Goal: Feedback & Contribution: Leave review/rating

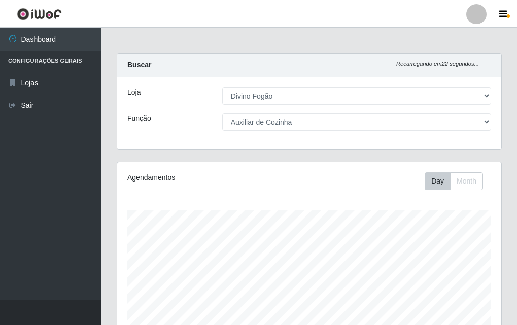
select select "499"
select select "9"
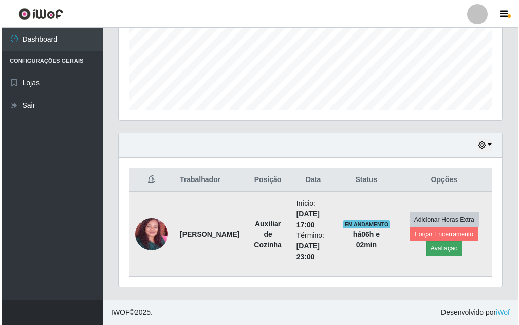
scroll to position [210, 384]
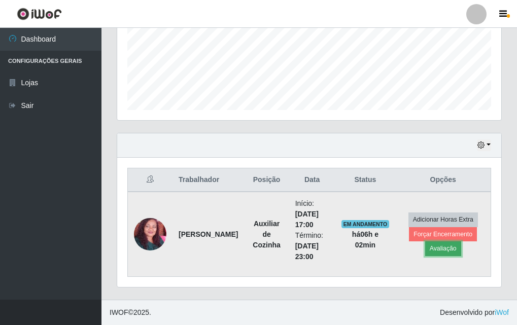
click at [444, 245] on button "Avaliação" at bounding box center [443, 248] width 36 height 14
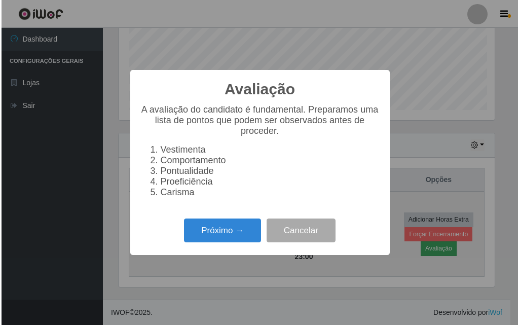
scroll to position [210, 379]
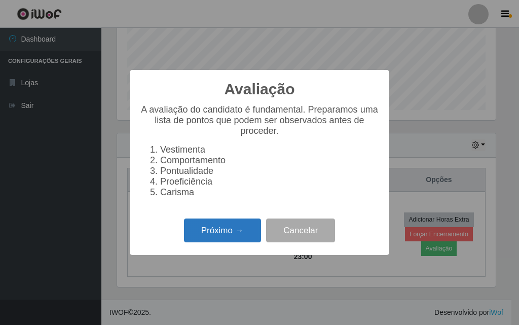
click at [238, 234] on button "Próximo →" at bounding box center [222, 231] width 77 height 24
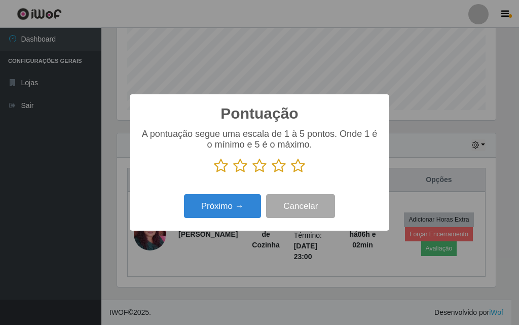
click at [277, 168] on icon at bounding box center [279, 165] width 14 height 15
click at [272, 173] on input "radio" at bounding box center [272, 173] width 0 height 0
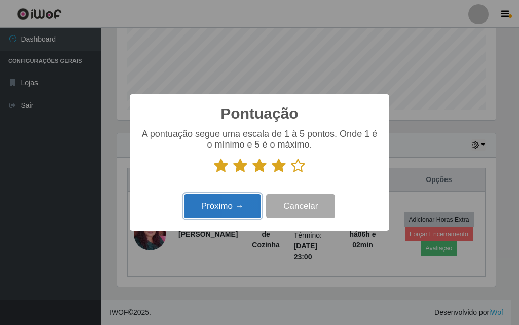
click at [228, 203] on button "Próximo →" at bounding box center [222, 206] width 77 height 24
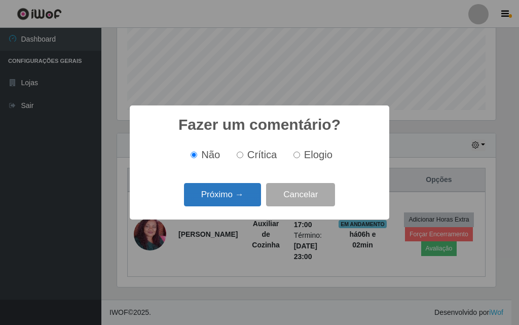
click at [241, 190] on button "Próximo →" at bounding box center [222, 195] width 77 height 24
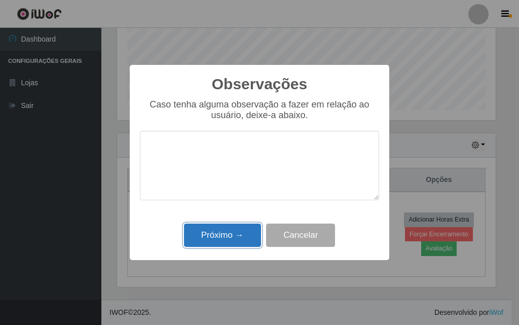
click at [241, 236] on button "Próximo →" at bounding box center [222, 236] width 77 height 24
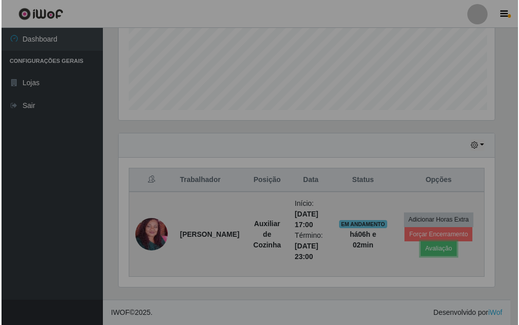
scroll to position [210, 384]
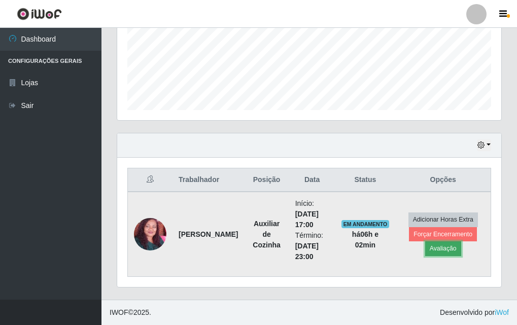
click at [433, 242] on button "Avaliação" at bounding box center [443, 248] width 36 height 14
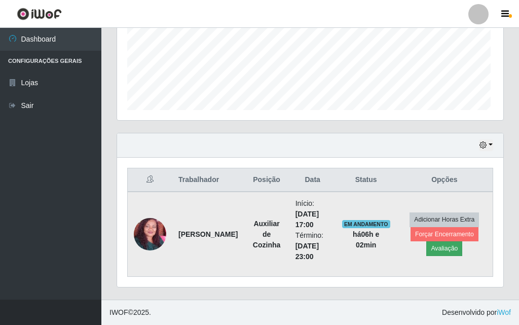
scroll to position [210, 379]
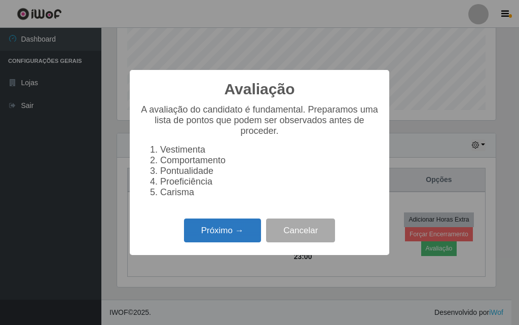
click at [236, 240] on button "Próximo →" at bounding box center [222, 231] width 77 height 24
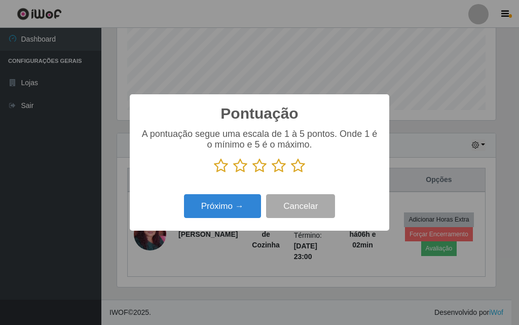
click at [279, 168] on icon at bounding box center [279, 165] width 14 height 15
click at [272, 173] on input "radio" at bounding box center [272, 173] width 0 height 0
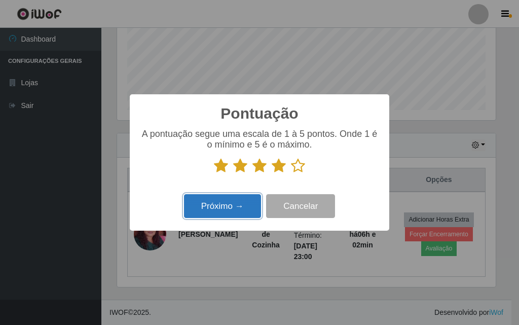
click at [223, 202] on button "Próximo →" at bounding box center [222, 206] width 77 height 24
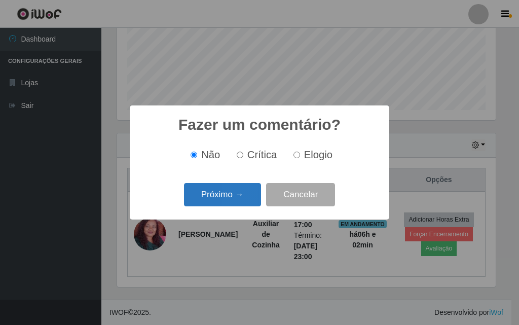
click at [229, 190] on button "Próximo →" at bounding box center [222, 195] width 77 height 24
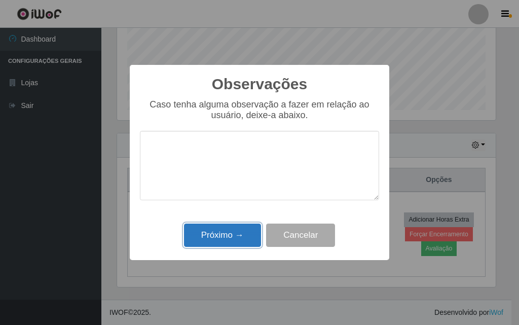
click at [236, 235] on button "Próximo →" at bounding box center [222, 236] width 77 height 24
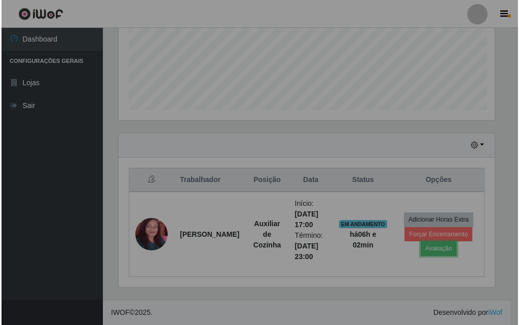
scroll to position [210, 384]
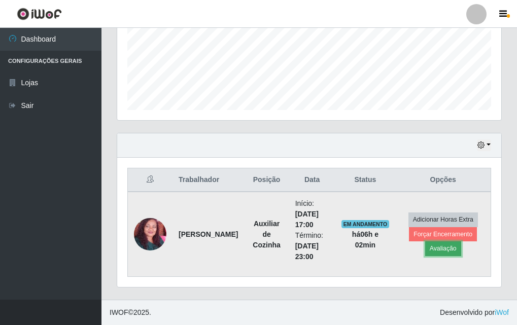
click at [446, 249] on button "Avaliação" at bounding box center [443, 248] width 36 height 14
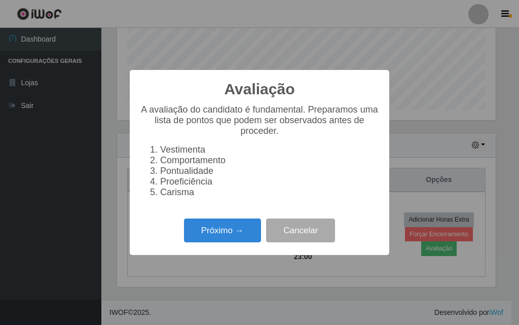
scroll to position [210, 379]
click at [234, 241] on button "Próximo →" at bounding box center [222, 231] width 77 height 24
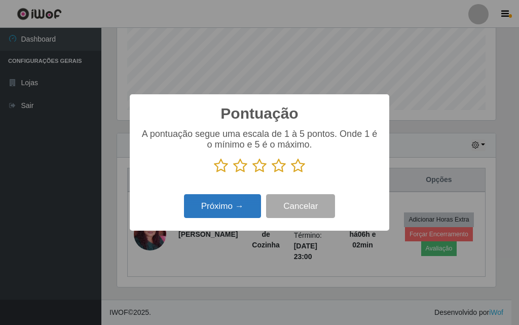
click at [229, 199] on button "Próximo →" at bounding box center [222, 206] width 77 height 24
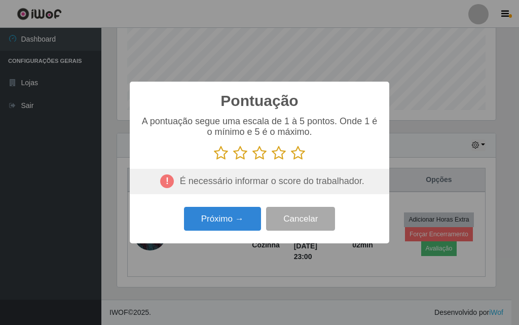
click at [279, 153] on icon at bounding box center [279, 153] width 14 height 15
click at [272, 161] on input "radio" at bounding box center [272, 161] width 0 height 0
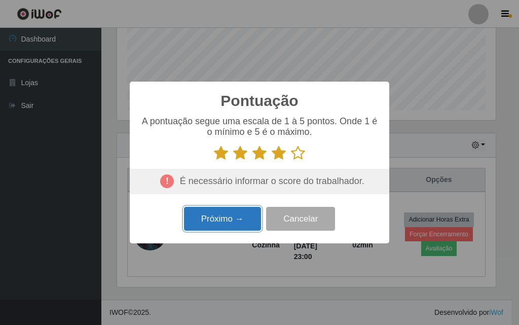
click at [242, 214] on button "Próximo →" at bounding box center [222, 219] width 77 height 24
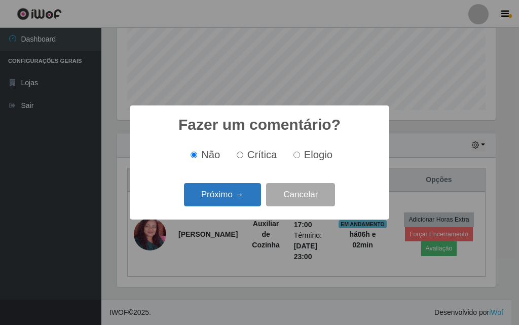
click at [222, 187] on button "Próximo →" at bounding box center [222, 195] width 77 height 24
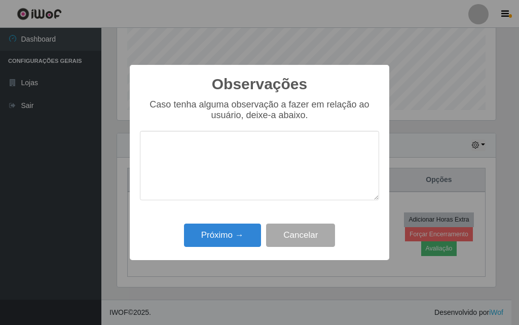
click at [274, 174] on textarea at bounding box center [259, 165] width 239 height 69
click at [266, 180] on textarea at bounding box center [259, 165] width 239 height 69
type textarea "i"
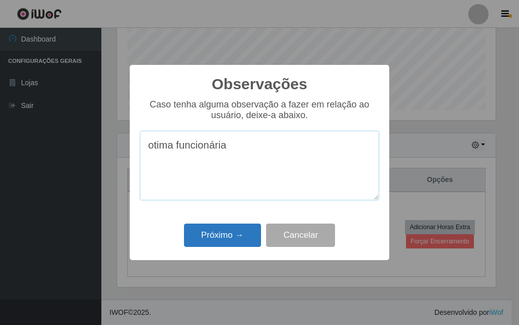
type textarea "otima funcionária"
click at [222, 235] on button "Próximo →" at bounding box center [222, 236] width 77 height 24
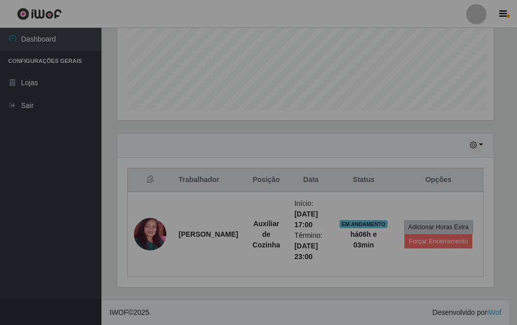
scroll to position [210, 384]
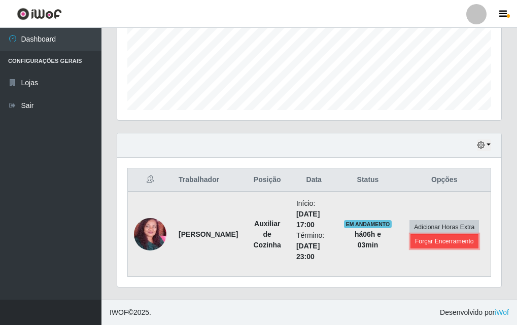
click at [451, 243] on button "Forçar Encerramento" at bounding box center [444, 241] width 68 height 14
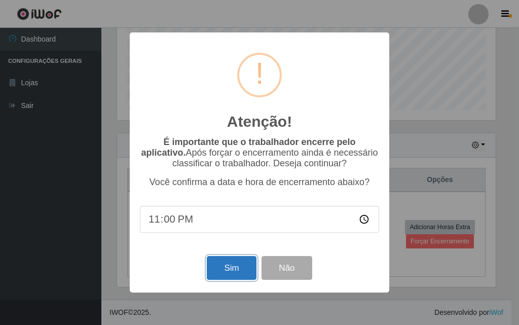
click at [226, 273] on button "Sim" at bounding box center [231, 268] width 49 height 24
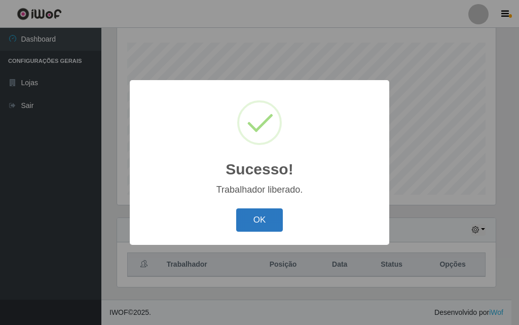
click at [257, 219] on button "OK" at bounding box center [259, 220] width 47 height 24
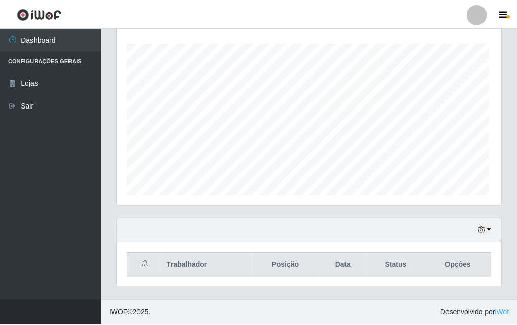
scroll to position [210, 384]
